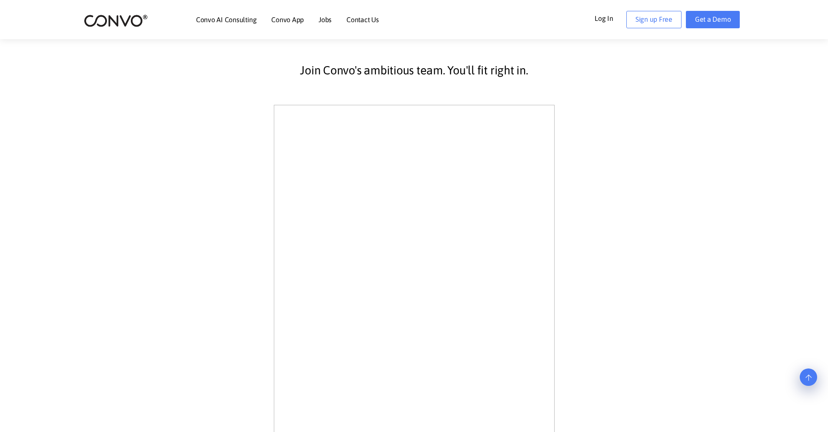
scroll to position [203, 0]
drag, startPoint x: 834, startPoint y: 74, endPoint x: 821, endPoint y: 148, distance: 75.6
click at [821, 148] on html "Skip to the content Convo AI Consulting Convo App Convo App Features Jobs Conta…" at bounding box center [414, 420] width 828 height 1246
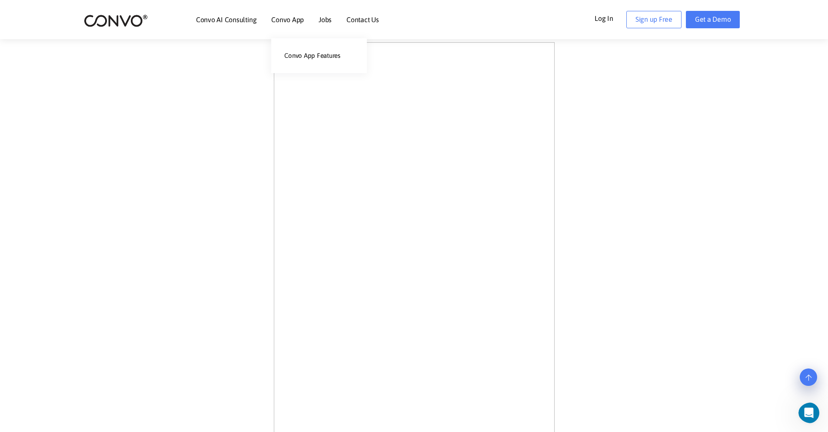
click at [285, 19] on link "Convo App" at bounding box center [287, 19] width 33 height 7
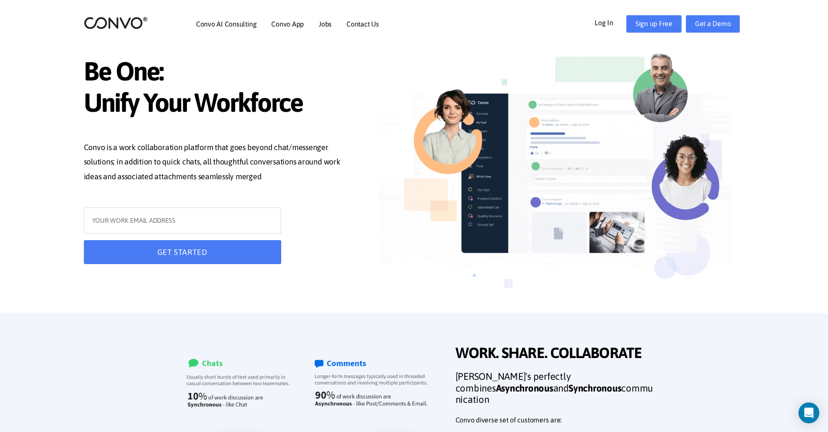
click at [316, 24] on ul "Convo AI Consulting Convo App Convo App Features Jobs Contact Us" at bounding box center [287, 23] width 183 height 37
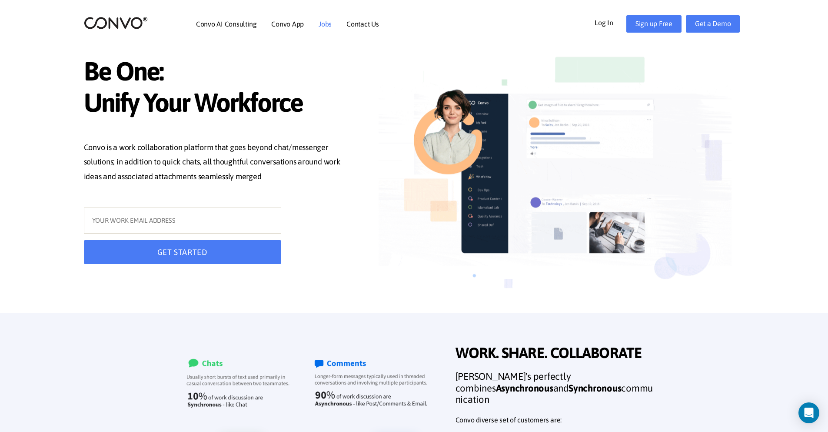
click at [320, 27] on link "Jobs" at bounding box center [325, 23] width 13 height 7
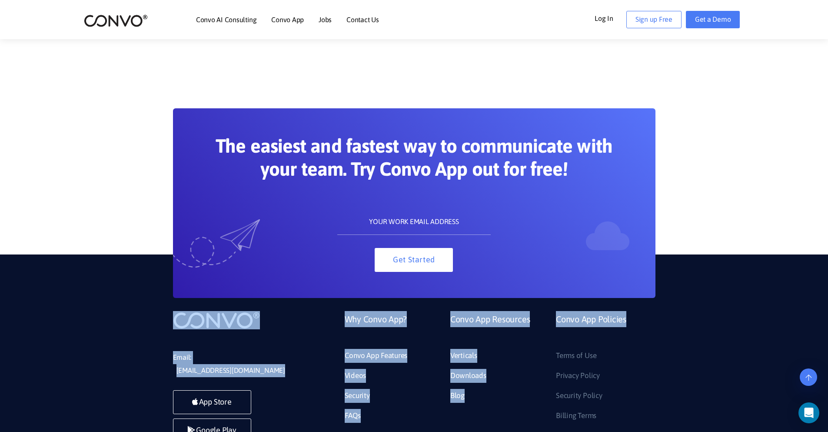
scroll to position [801, 0]
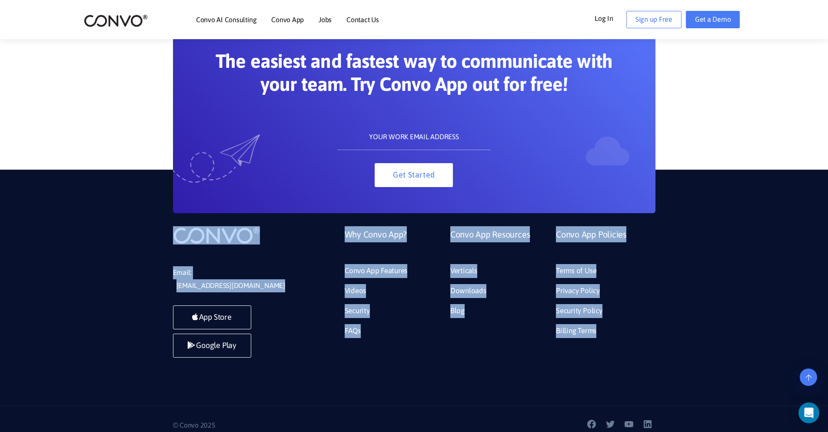
drag, startPoint x: 834, startPoint y: 335, endPoint x: 755, endPoint y: 385, distance: 93.5
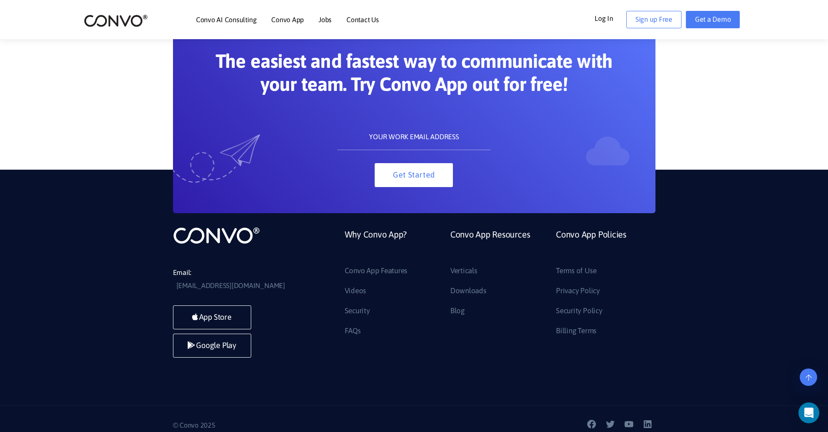
click at [657, 405] on div "© Convo 2025 facebook_link twitter_link youtube_link linkedin_link" at bounding box center [414, 425] width 828 height 40
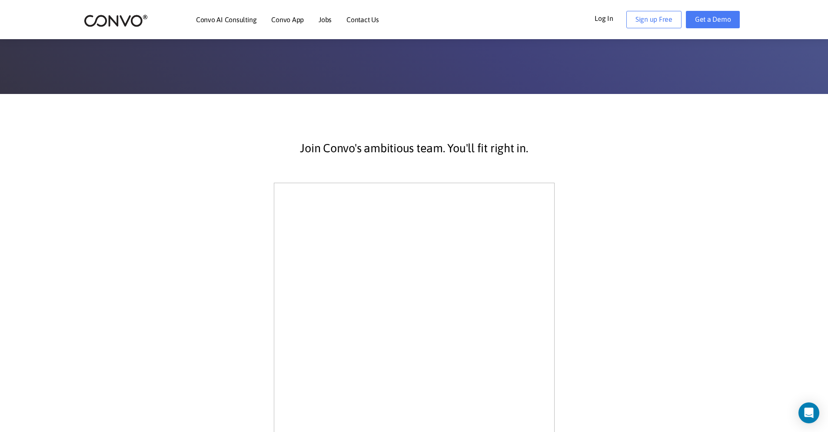
scroll to position [142, 0]
